Goal: Navigation & Orientation: Find specific page/section

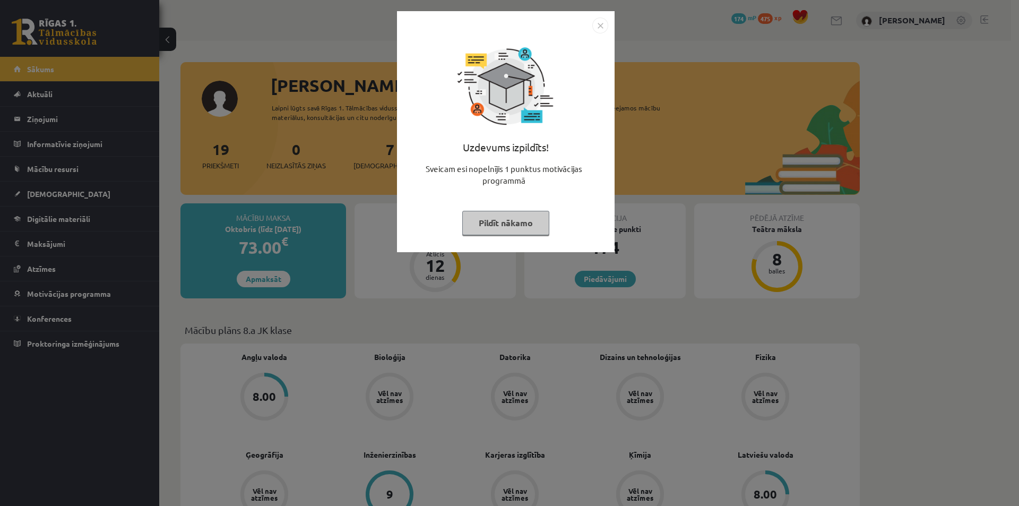
click at [603, 24] on img "Close" at bounding box center [600, 26] width 16 height 16
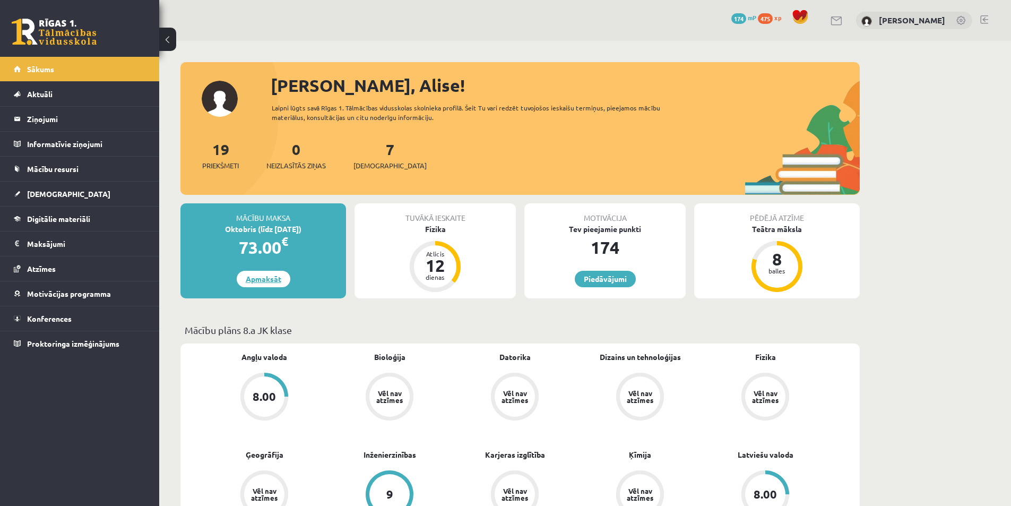
scroll to position [53, 0]
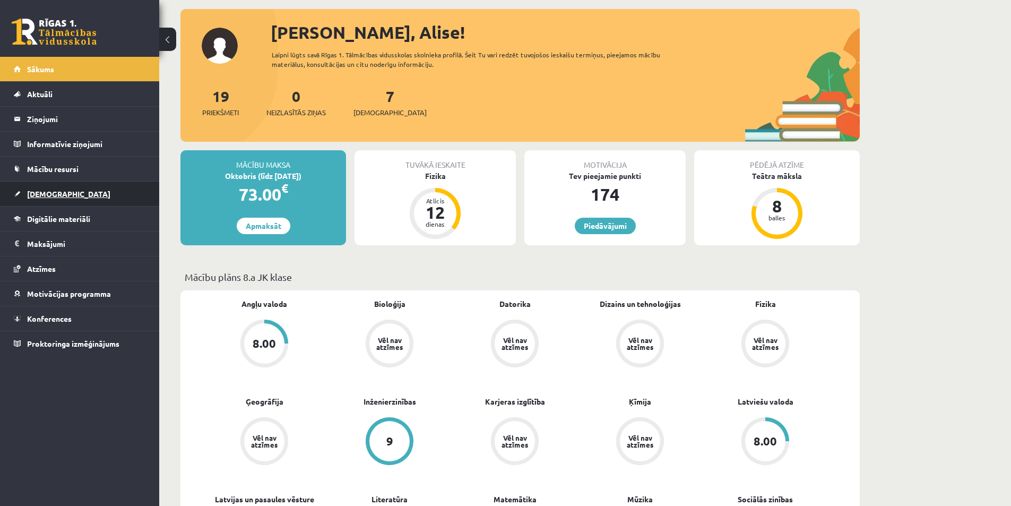
click at [50, 195] on span "[DEMOGRAPHIC_DATA]" at bounding box center [68, 194] width 83 height 10
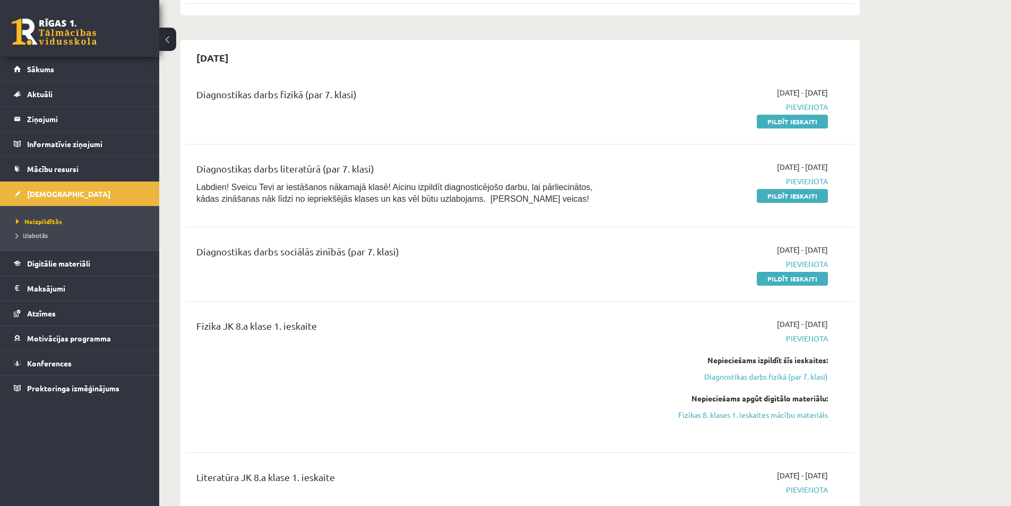
scroll to position [265, 0]
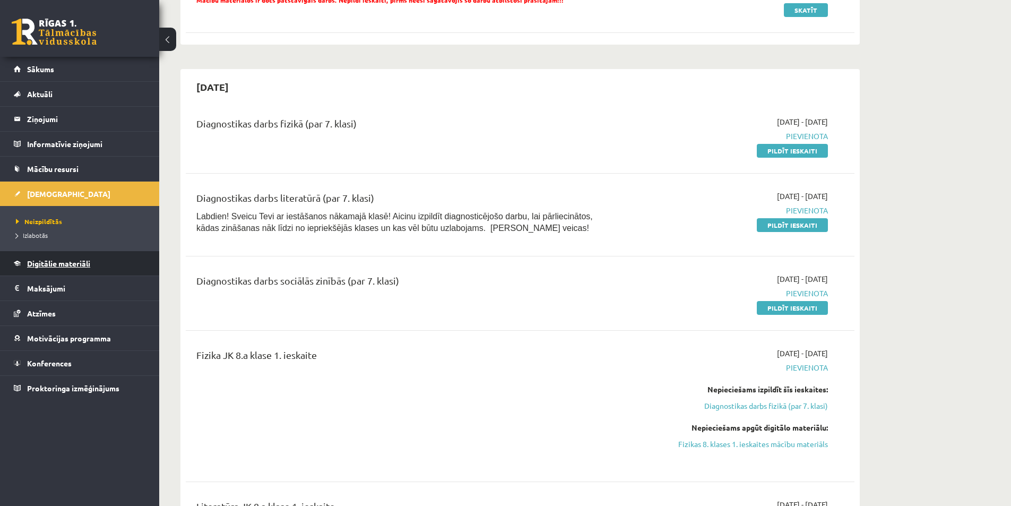
click at [51, 262] on span "Digitālie materiāli" at bounding box center [58, 264] width 63 height 10
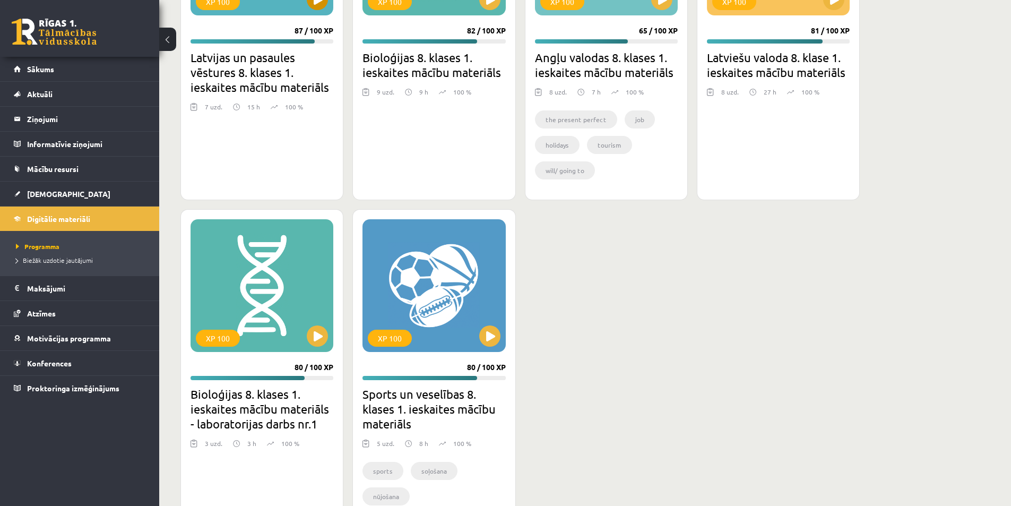
scroll to position [787, 0]
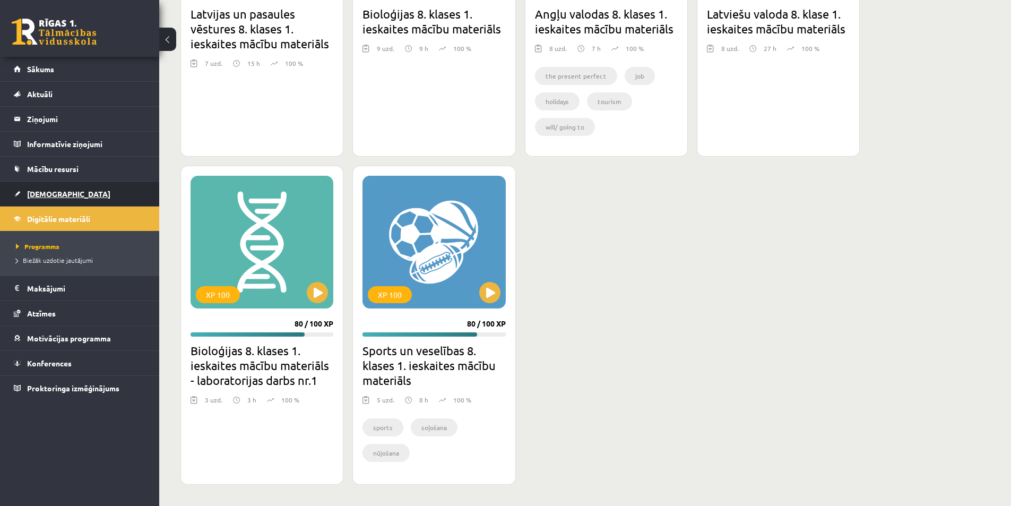
click at [46, 195] on span "[DEMOGRAPHIC_DATA]" at bounding box center [68, 194] width 83 height 10
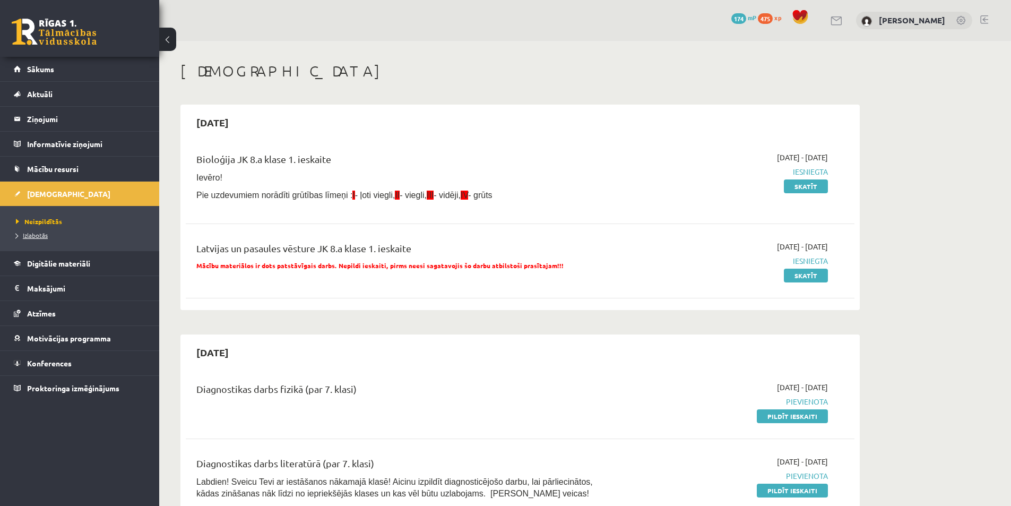
click at [37, 236] on span "Izlabotās" at bounding box center [32, 235] width 32 height 8
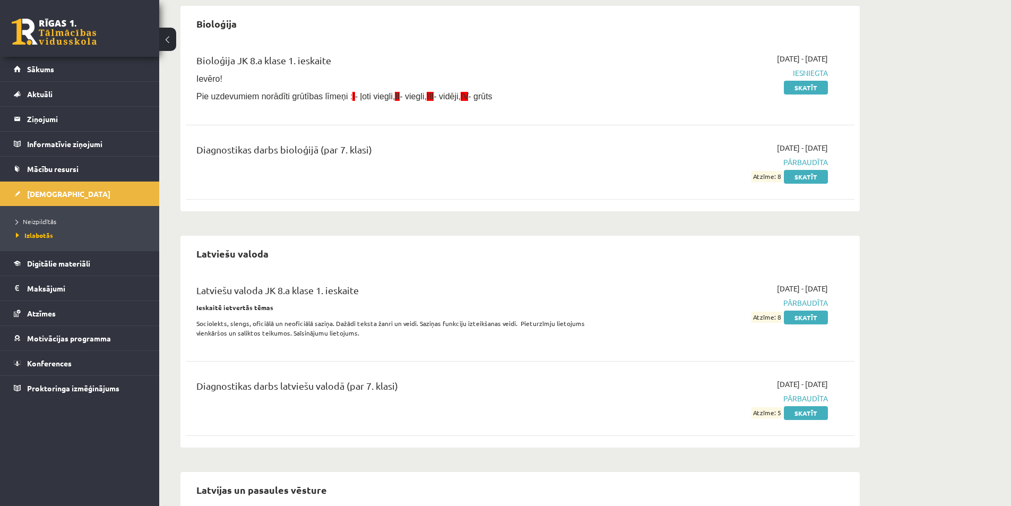
scroll to position [101, 0]
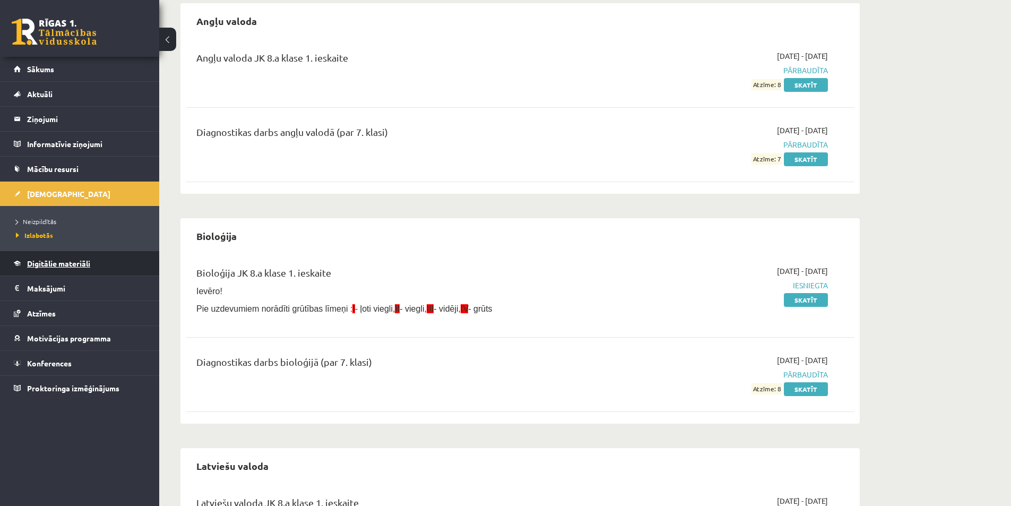
click at [45, 262] on span "Digitālie materiāli" at bounding box center [58, 264] width 63 height 10
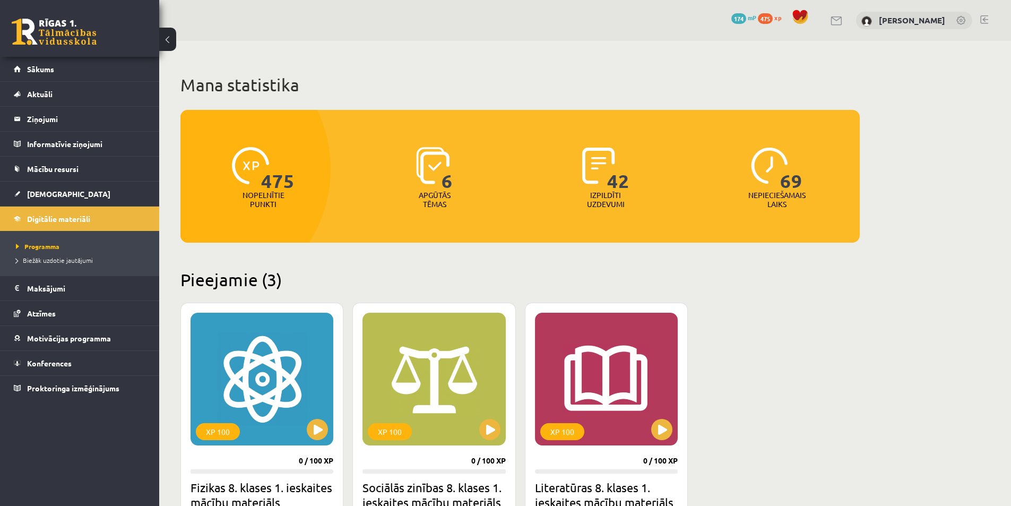
click at [986, 18] on link at bounding box center [985, 19] width 8 height 8
